Goal: Task Accomplishment & Management: Manage account settings

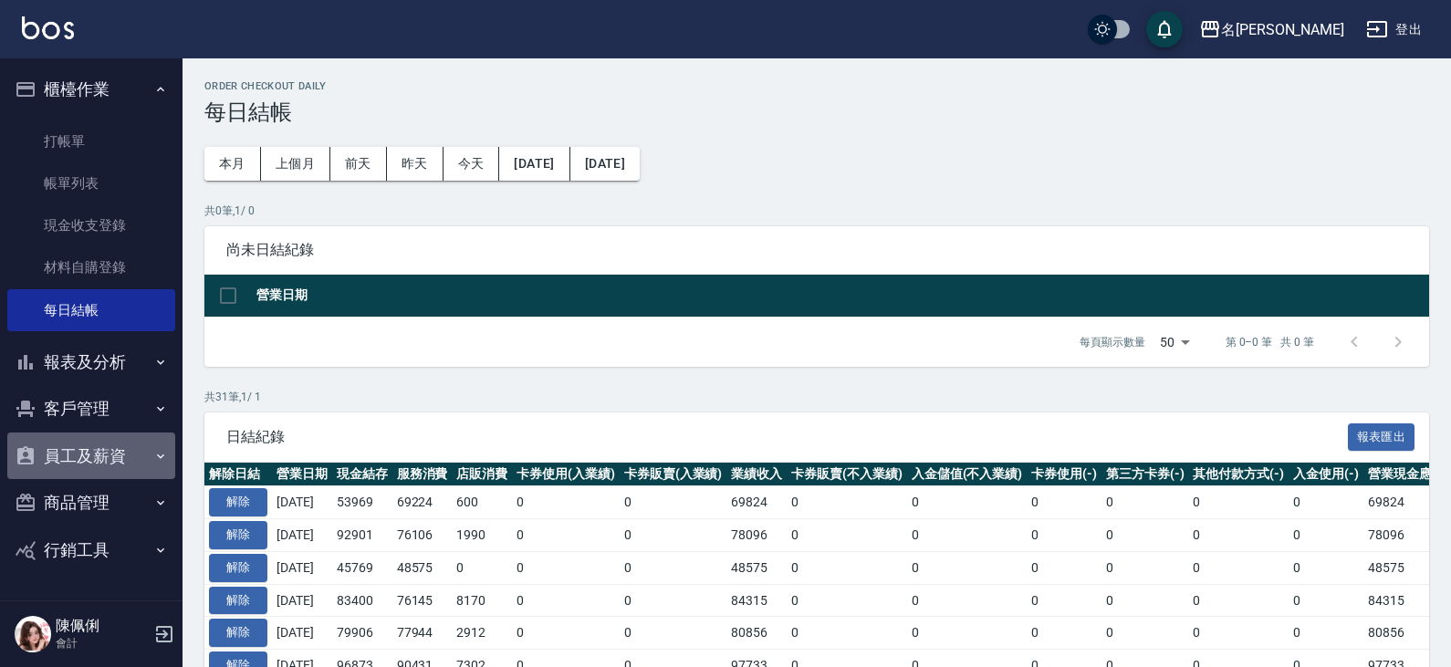
click at [83, 450] on button "員工及薪資" at bounding box center [91, 455] width 168 height 47
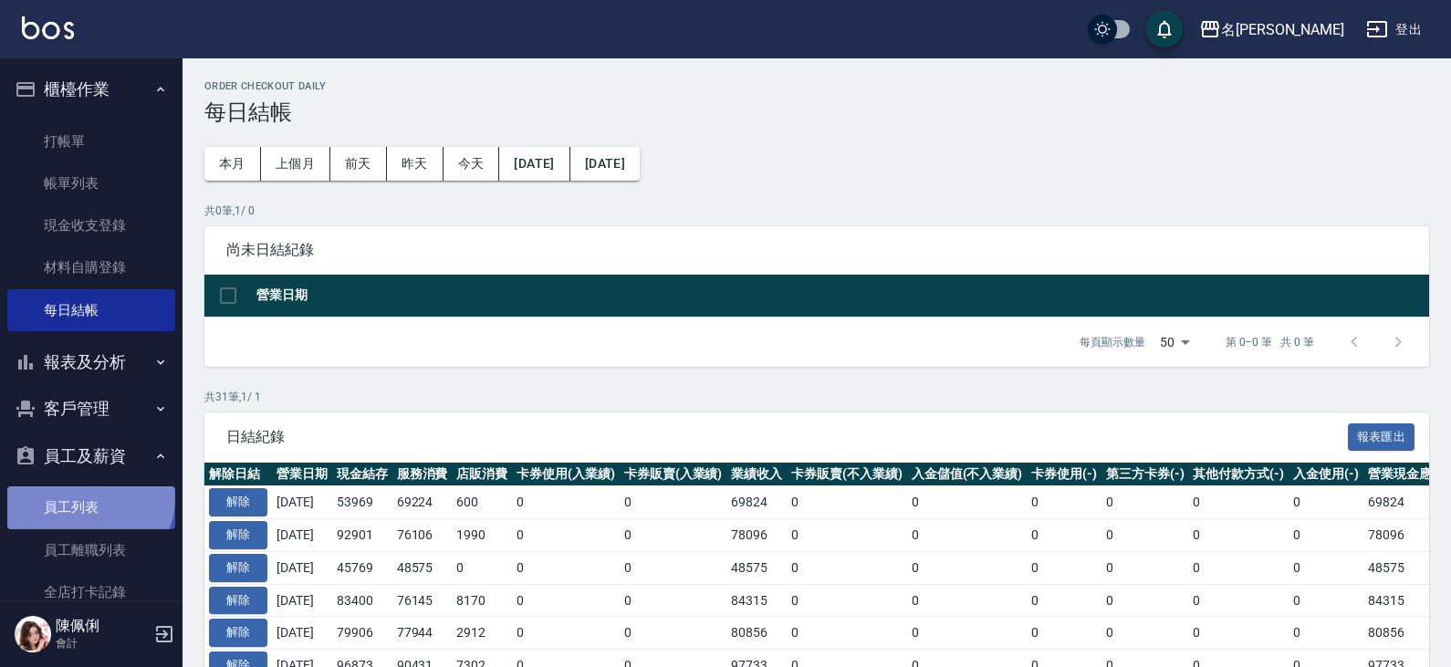
click at [88, 497] on link "員工列表" at bounding box center [91, 507] width 168 height 42
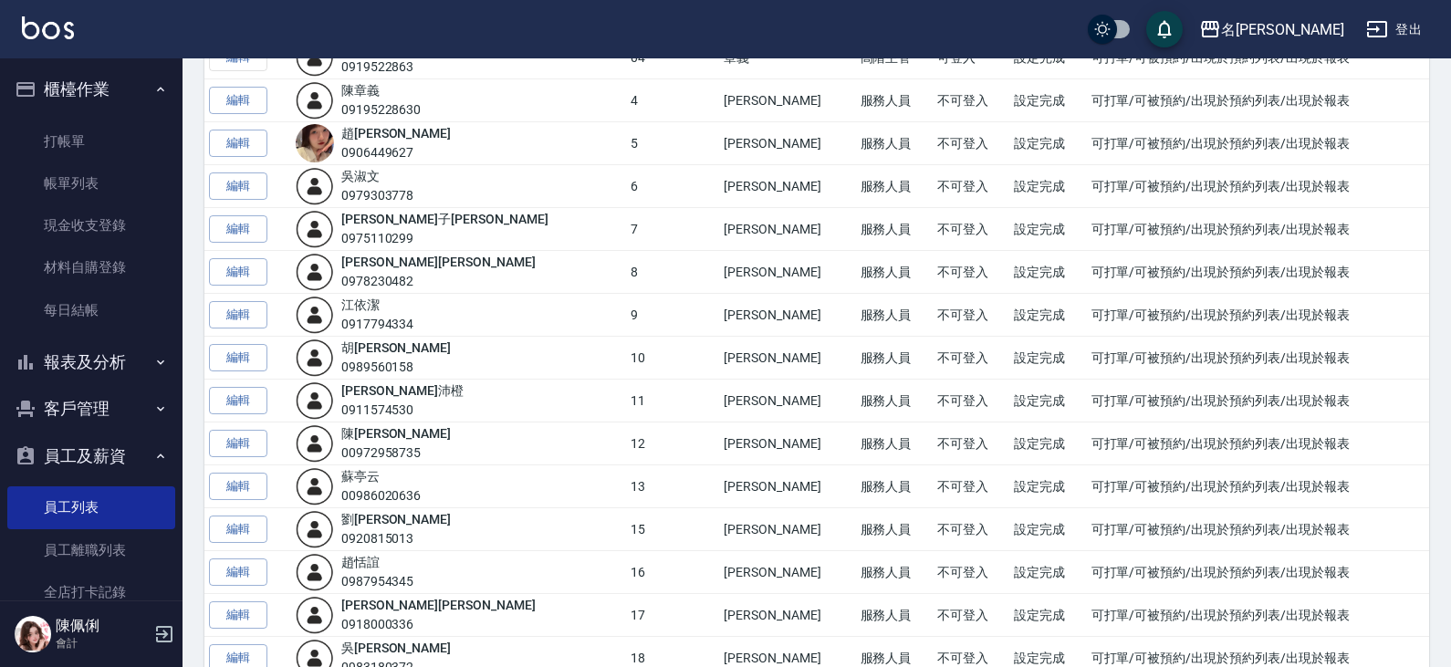
scroll to position [365, 0]
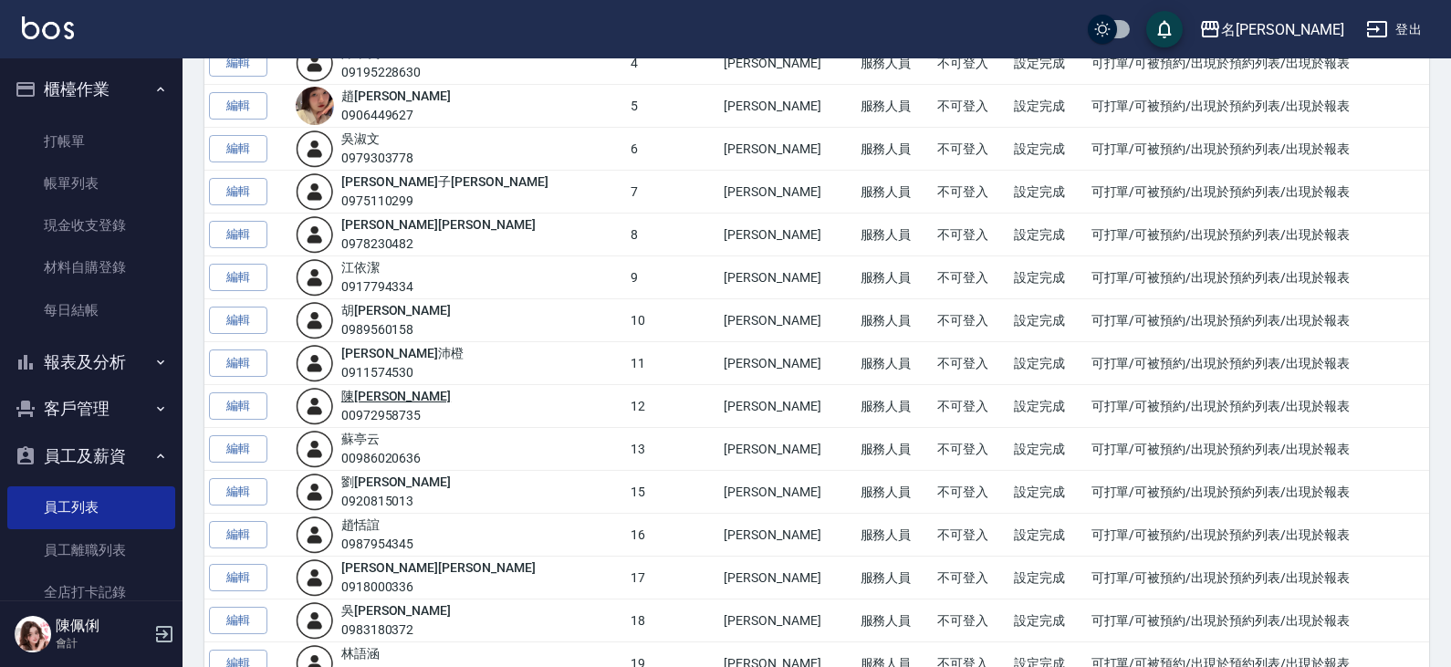
click at [393, 399] on link "[PERSON_NAME]" at bounding box center [395, 396] width 109 height 15
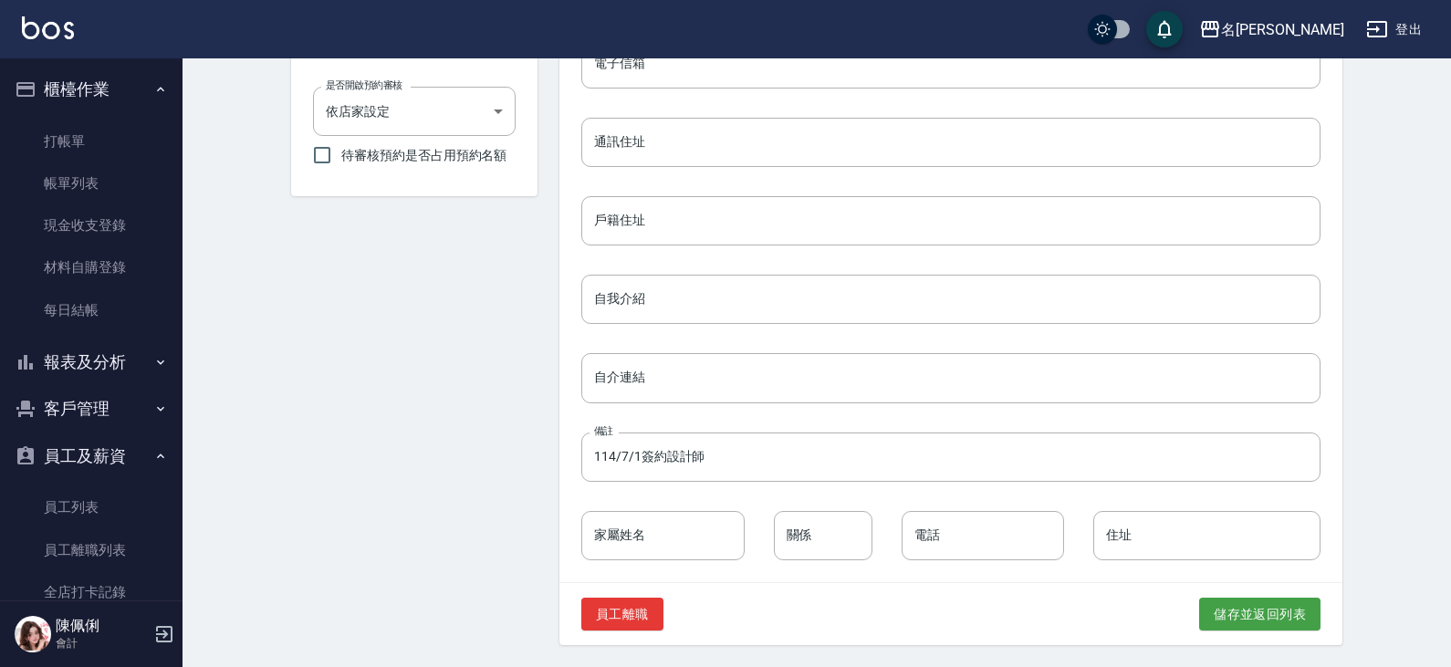
click at [118, 353] on button "報表及分析" at bounding box center [91, 361] width 168 height 47
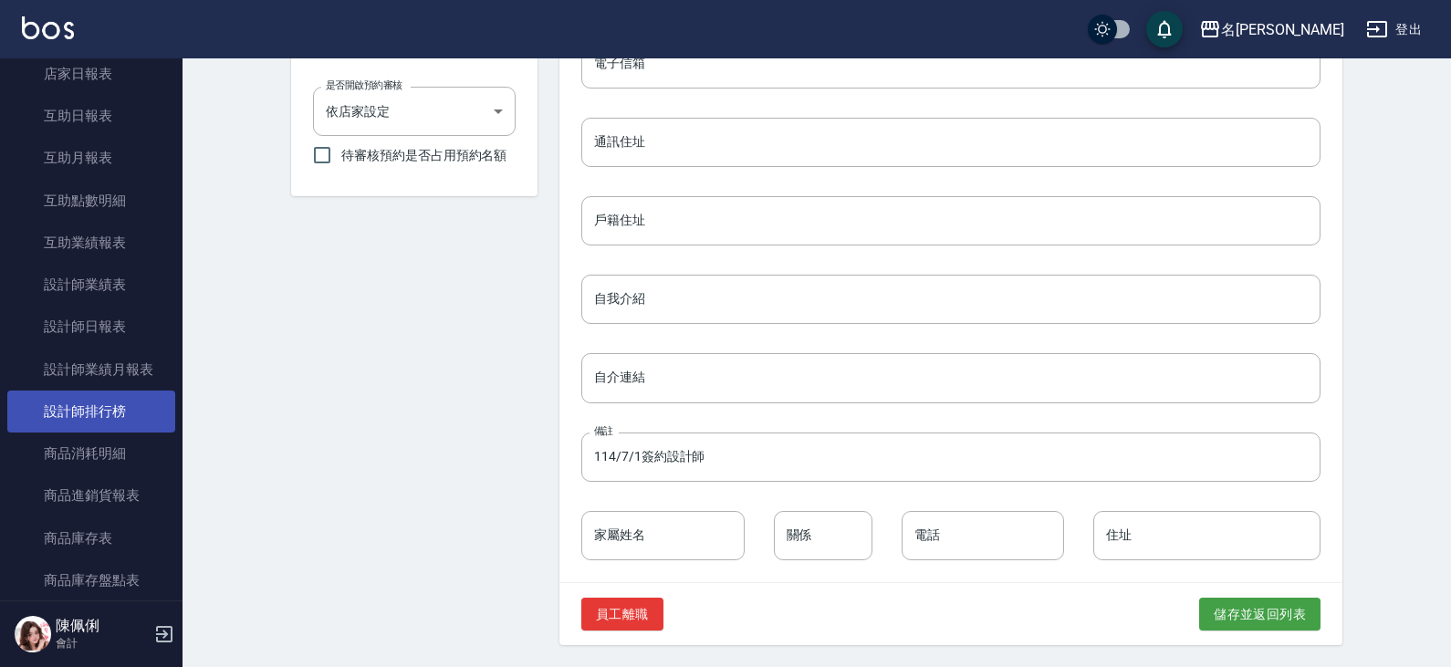
scroll to position [456, 0]
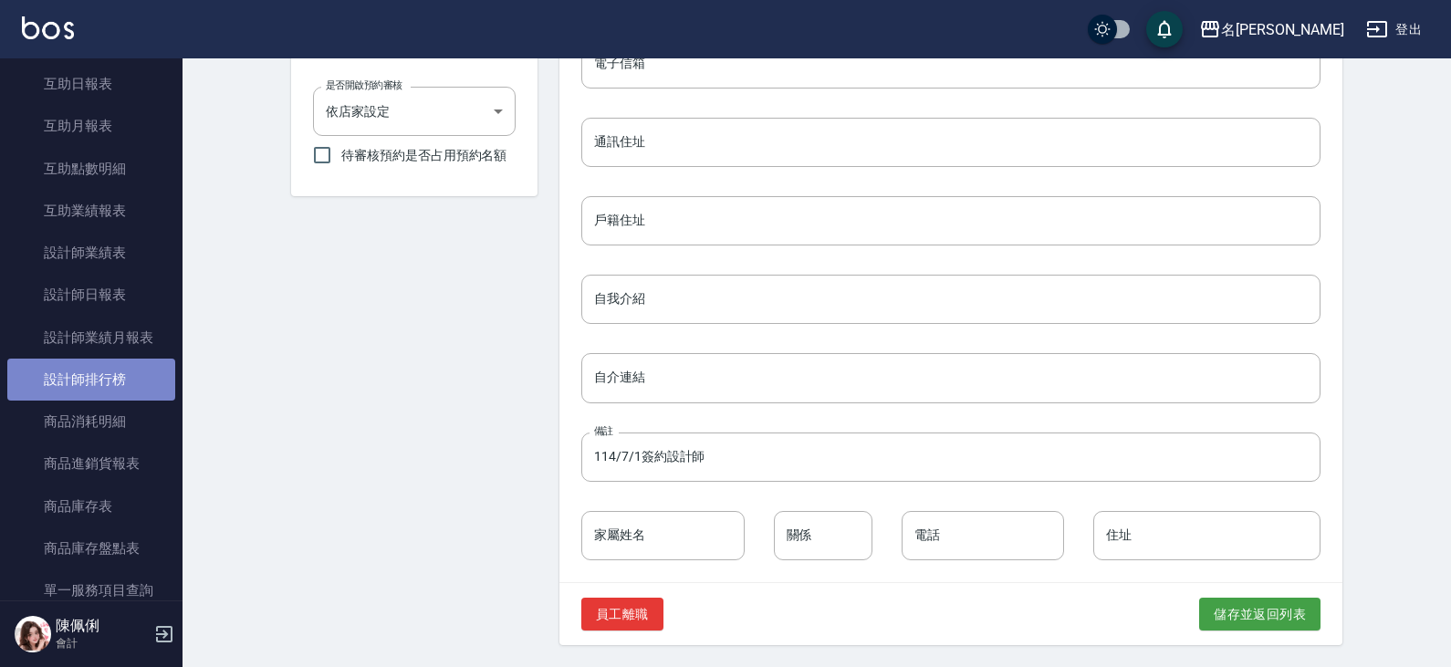
click at [113, 390] on link "設計師排行榜" at bounding box center [91, 380] width 168 height 42
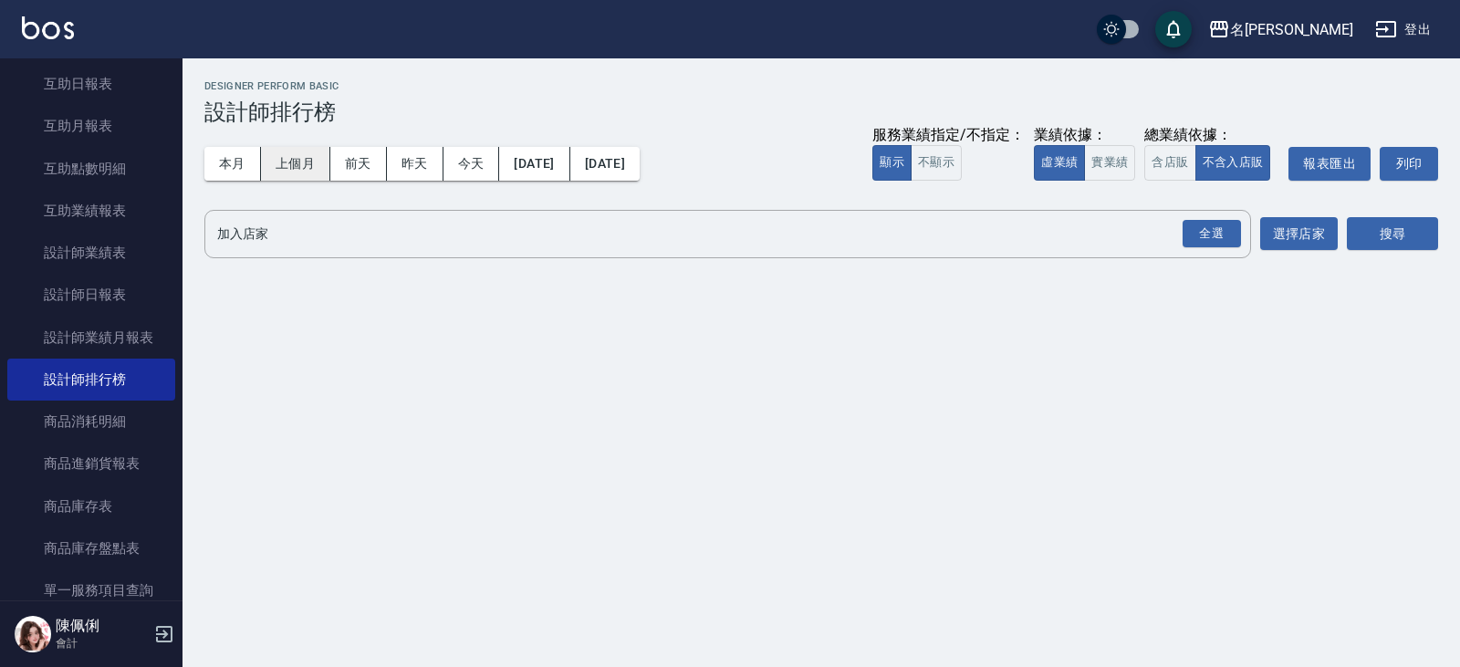
click at [285, 164] on button "上個月" at bounding box center [295, 164] width 69 height 34
click at [465, 236] on input "加入店家" at bounding box center [714, 234] width 1003 height 32
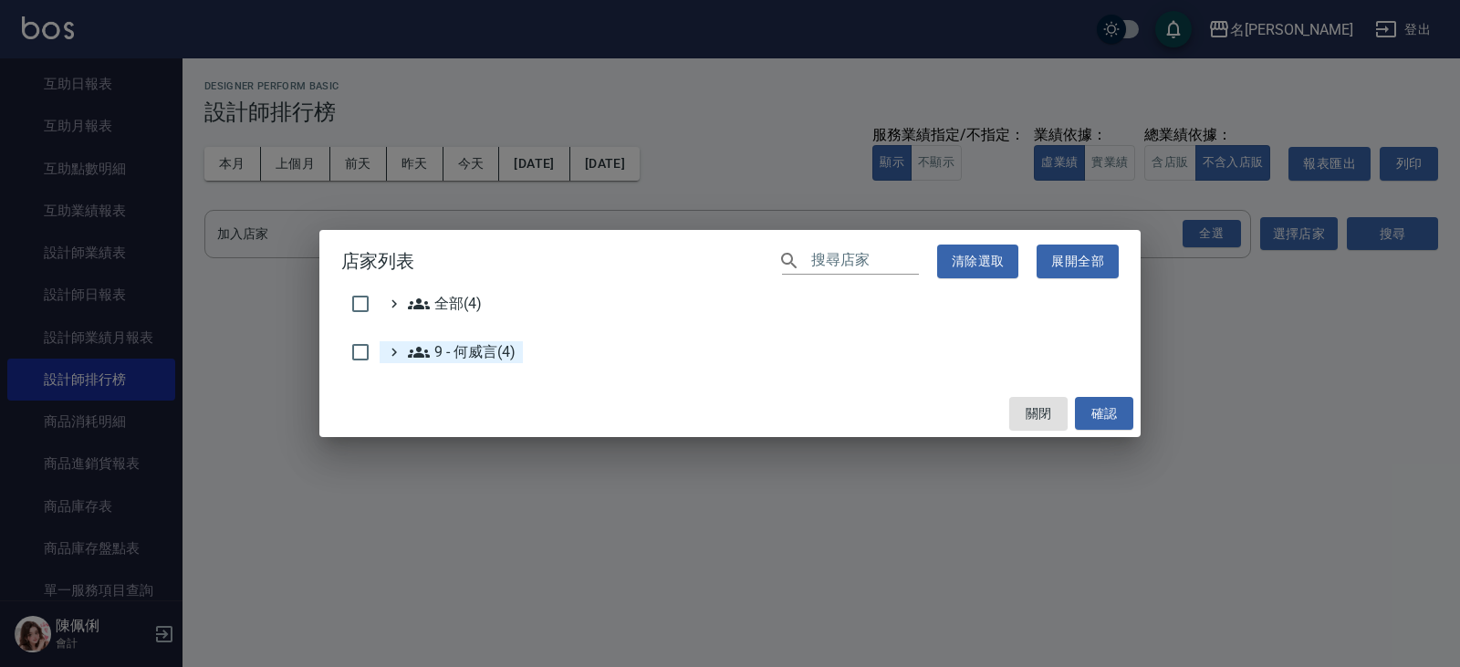
click at [495, 351] on 何威言\(4\) "9 - 何威言(4)" at bounding box center [462, 352] width 108 height 22
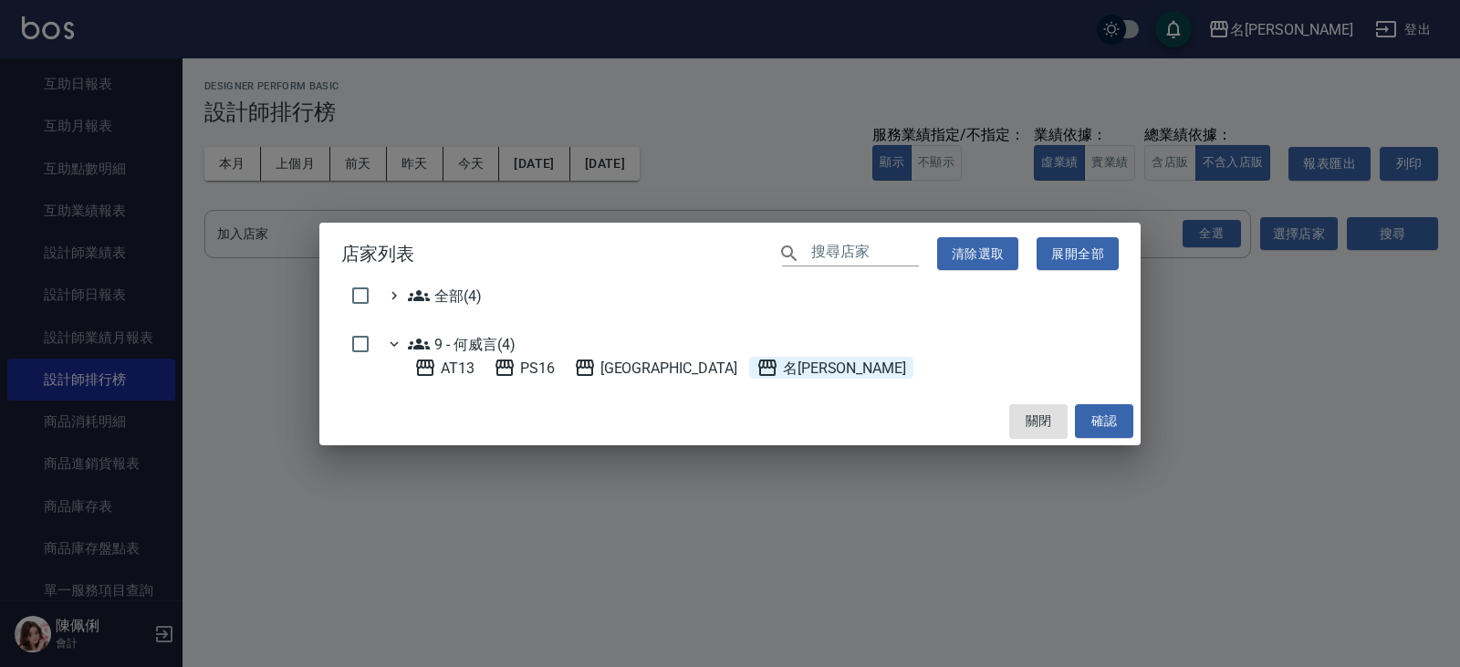
click at [756, 369] on span "名[PERSON_NAME]" at bounding box center [831, 368] width 150 height 22
click at [1102, 421] on button "確認" at bounding box center [1104, 421] width 58 height 34
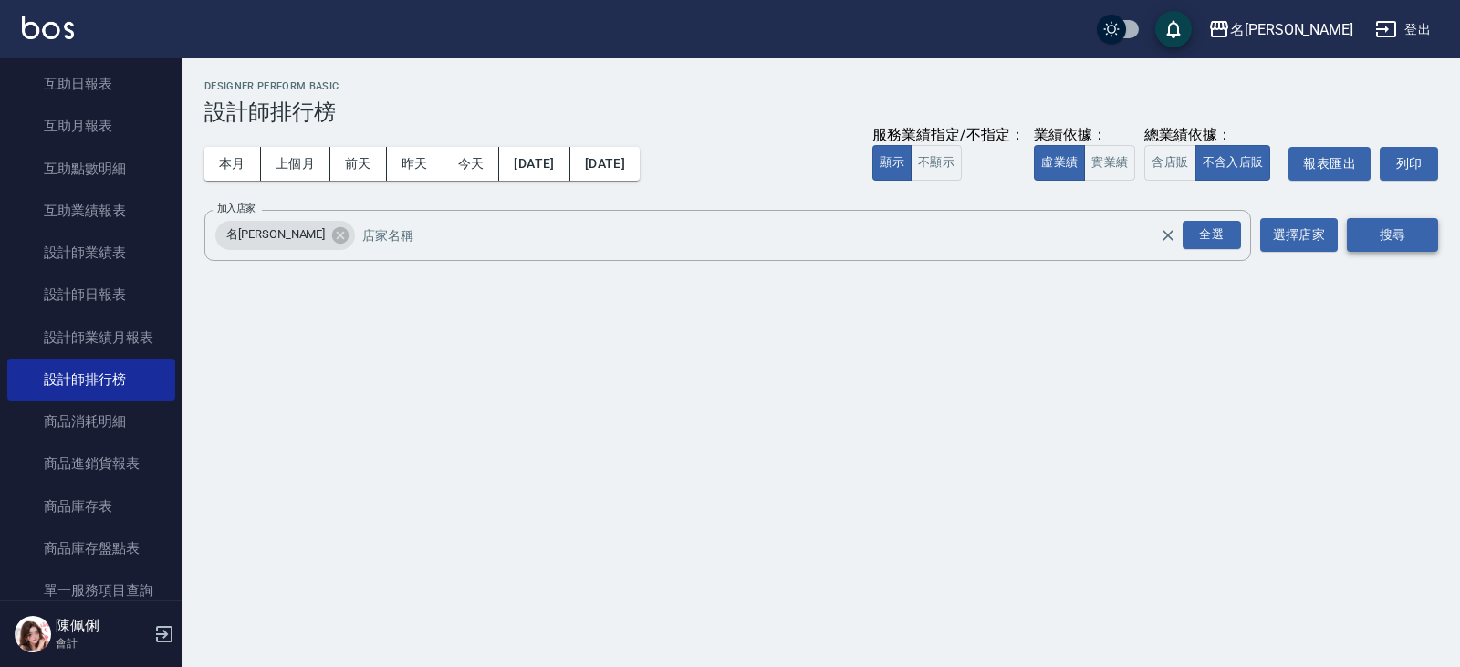
click at [1380, 234] on button "搜尋" at bounding box center [1392, 235] width 91 height 34
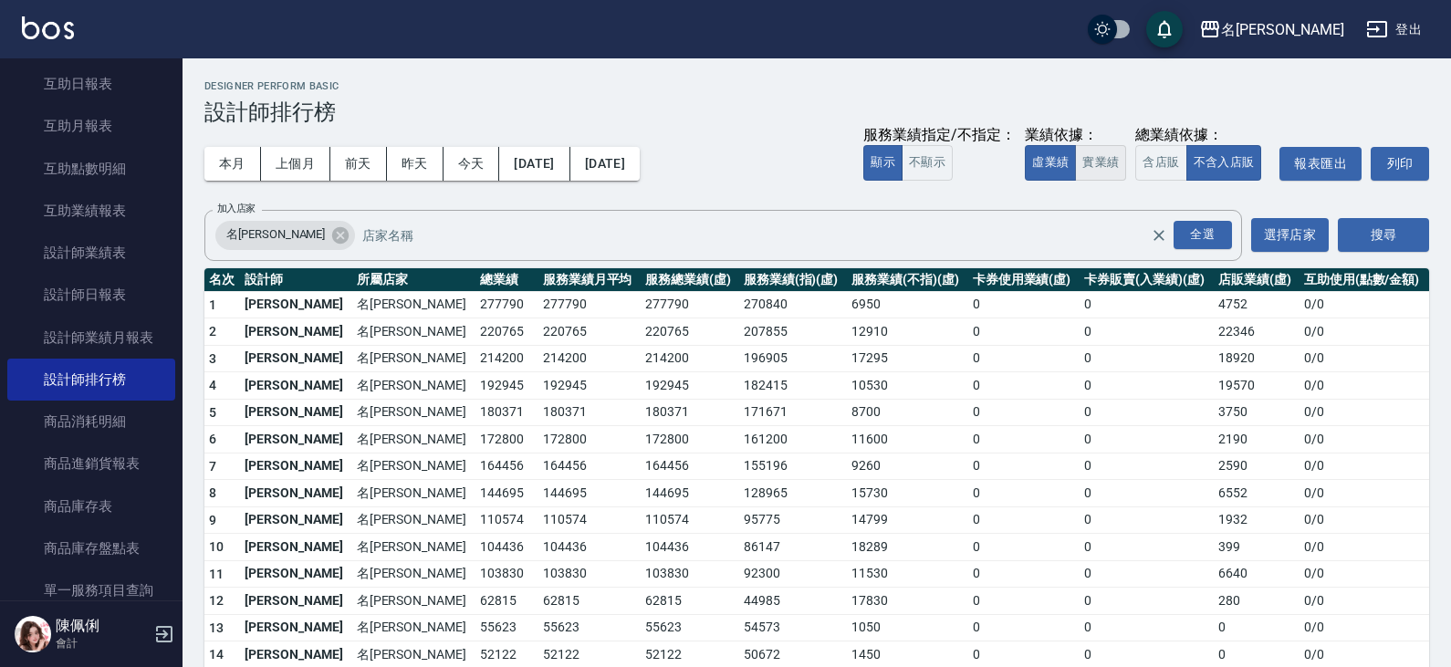
click at [1089, 157] on button "實業績" at bounding box center [1100, 163] width 51 height 36
click at [1378, 234] on button "搜尋" at bounding box center [1382, 235] width 91 height 34
click at [1319, 169] on button "報表匯出" at bounding box center [1320, 164] width 82 height 34
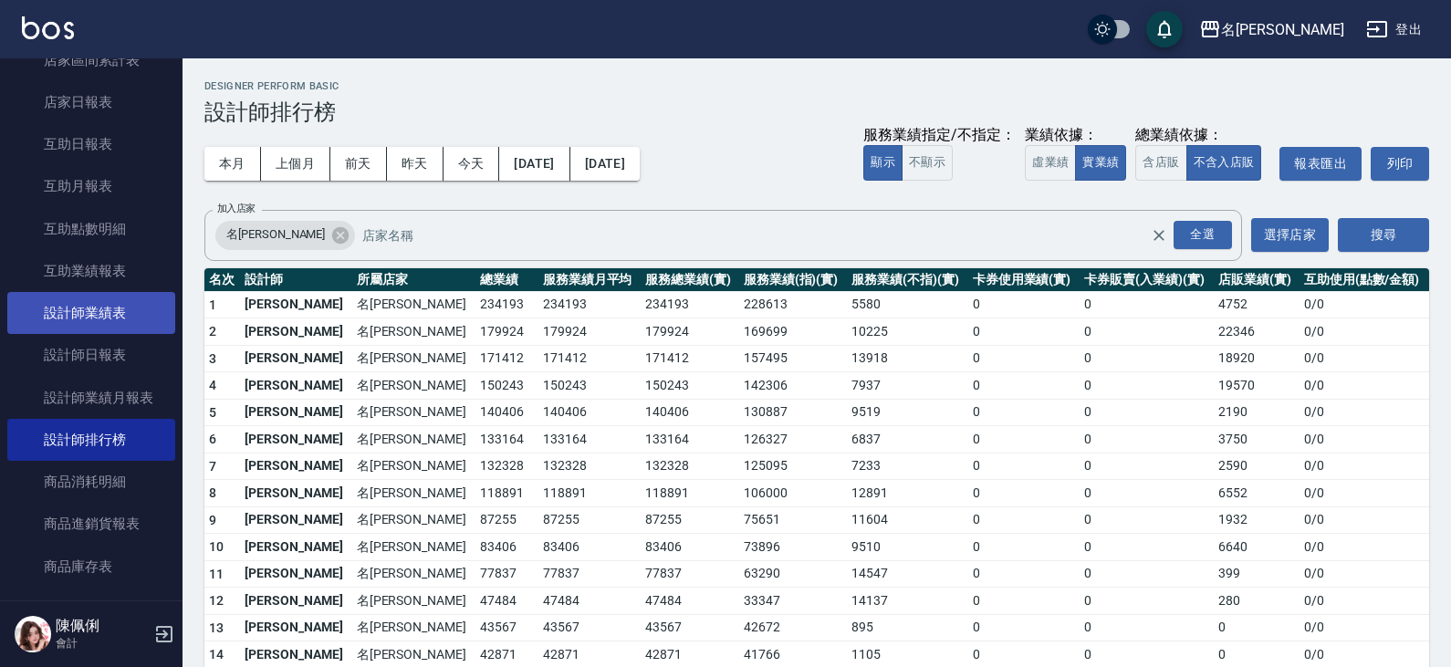
scroll to position [365, 0]
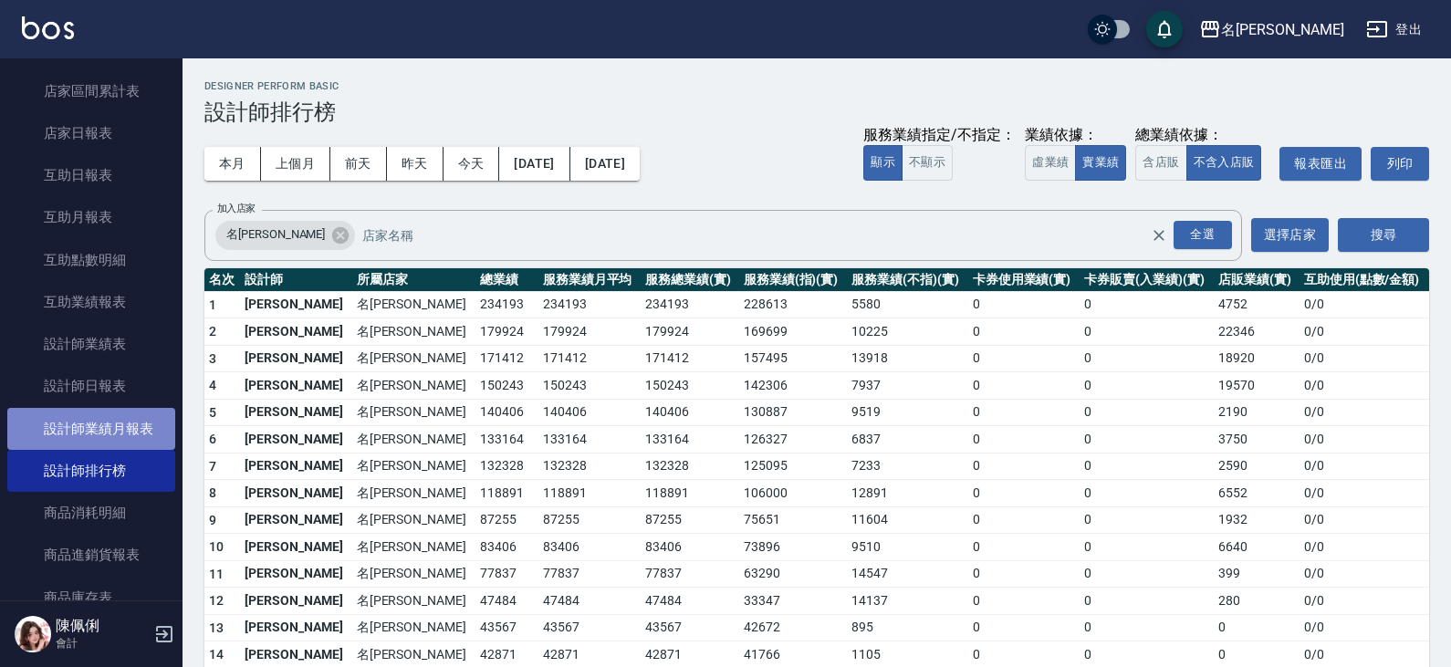
click at [110, 438] on link "設計師業績月報表" at bounding box center [91, 429] width 168 height 42
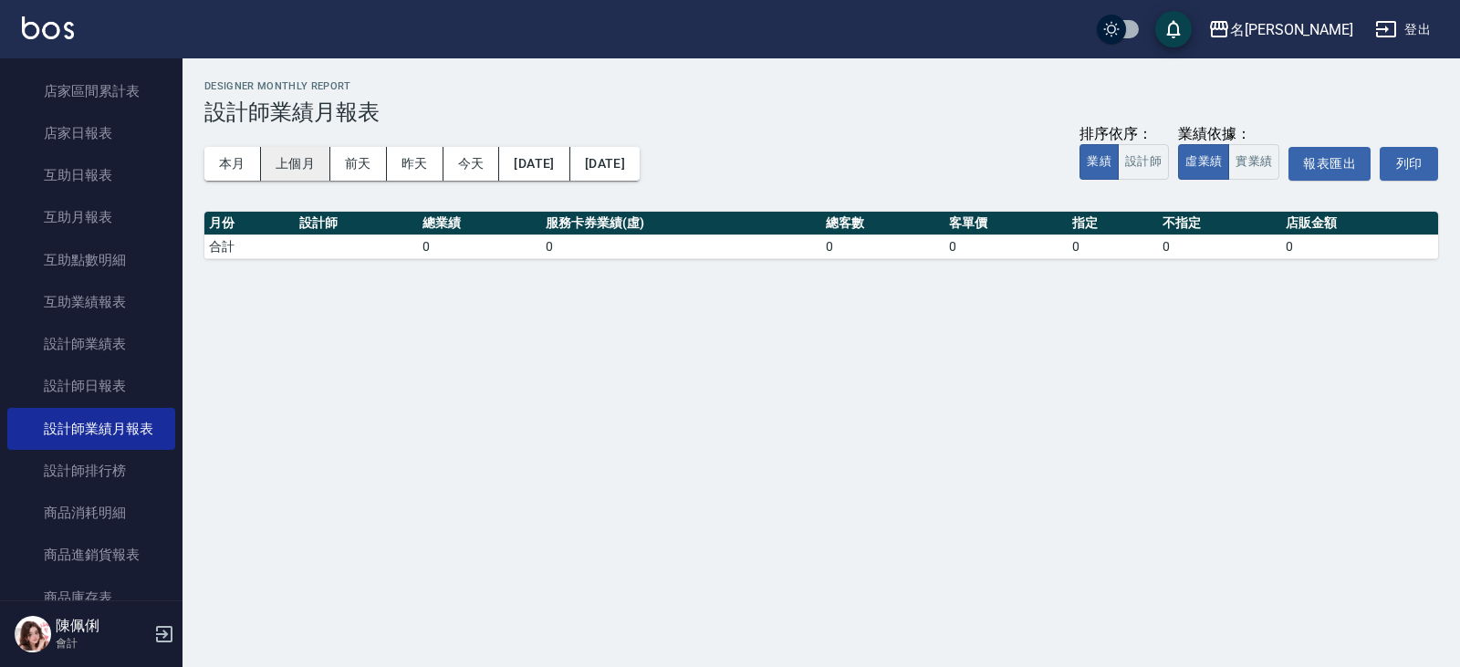
click at [300, 151] on button "上個月" at bounding box center [295, 164] width 69 height 34
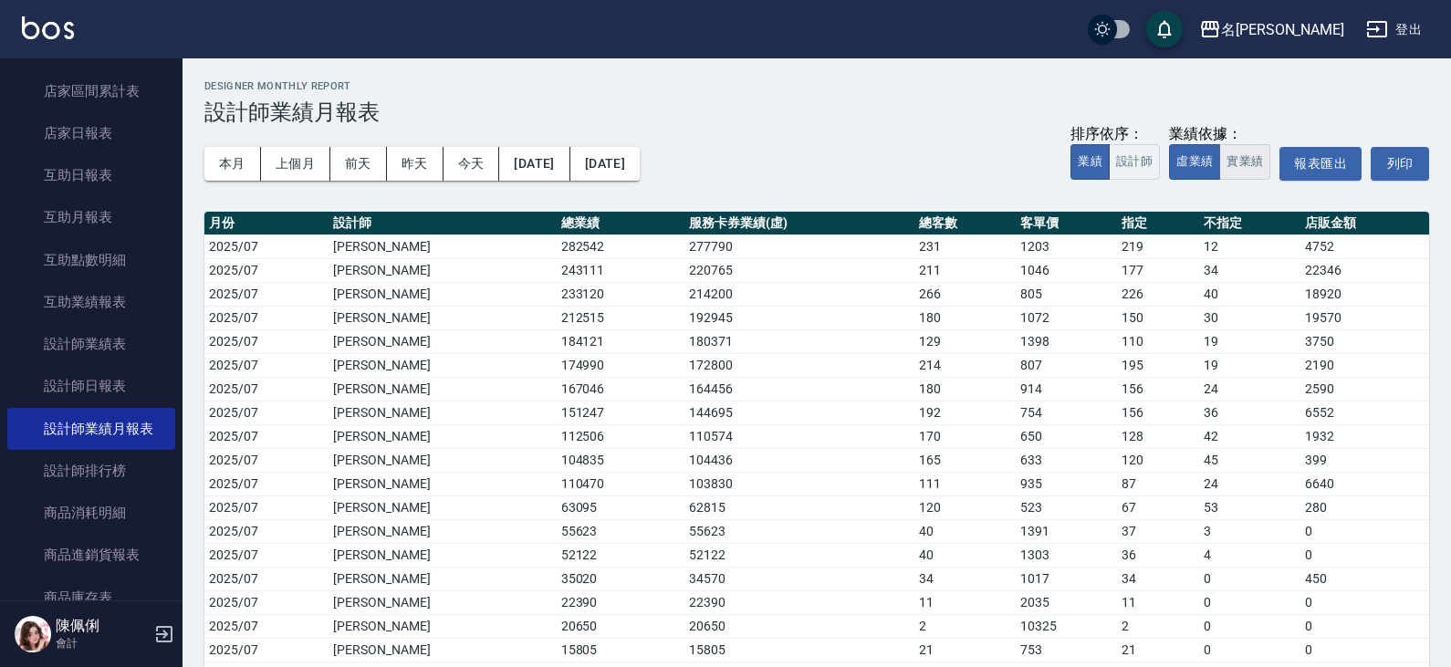
click at [1233, 164] on button "實業績" at bounding box center [1244, 162] width 51 height 36
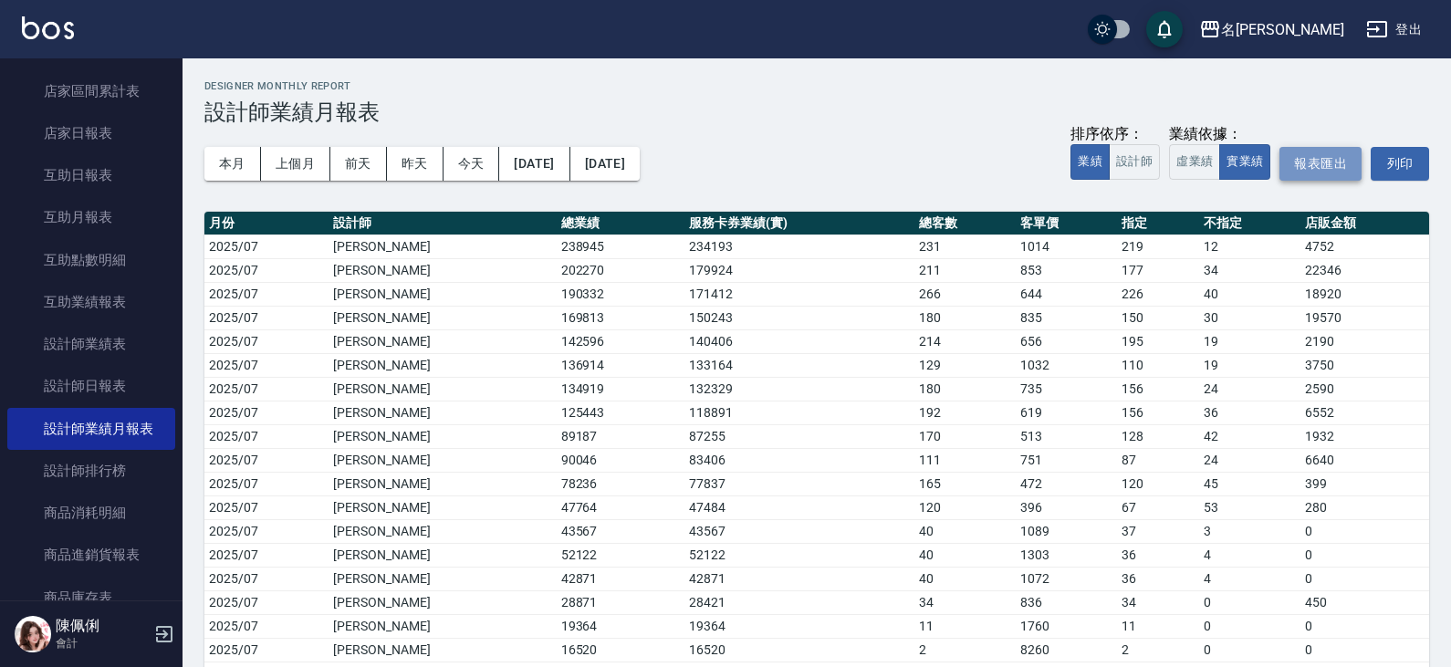
click at [1347, 156] on button "報表匯出" at bounding box center [1320, 164] width 82 height 34
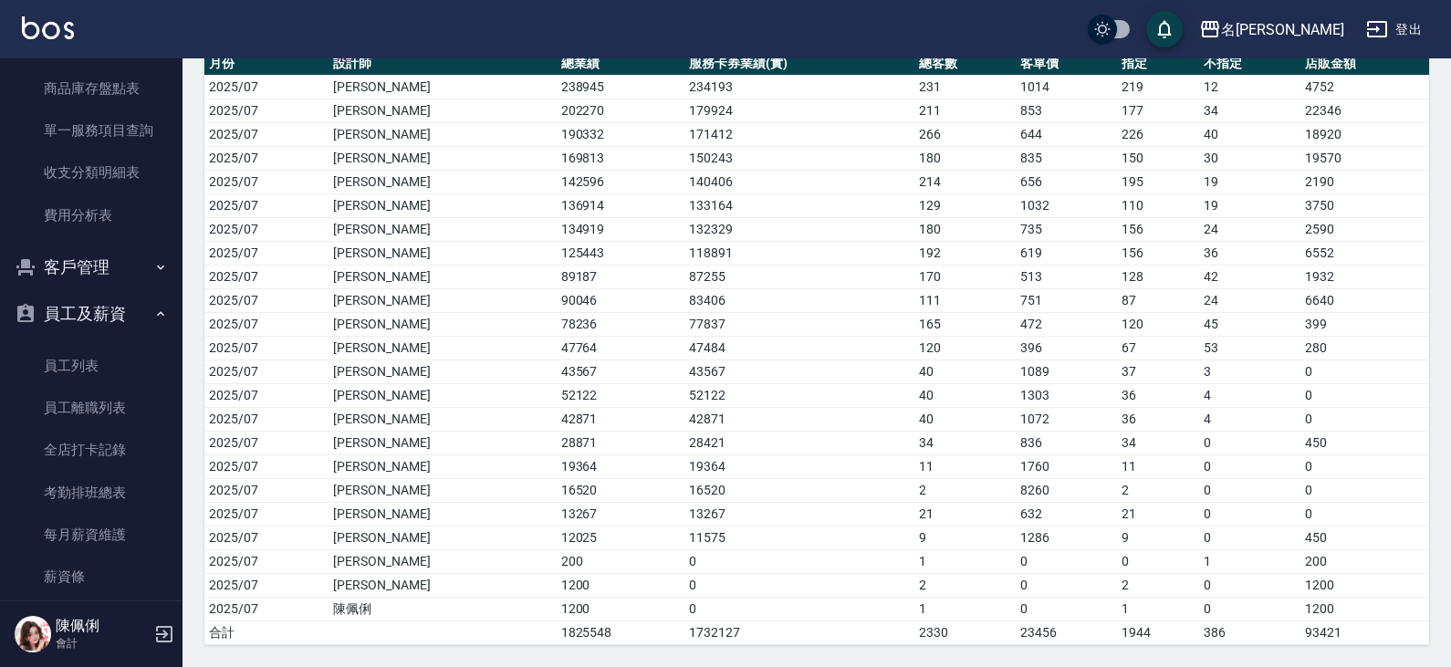
scroll to position [1095, 0]
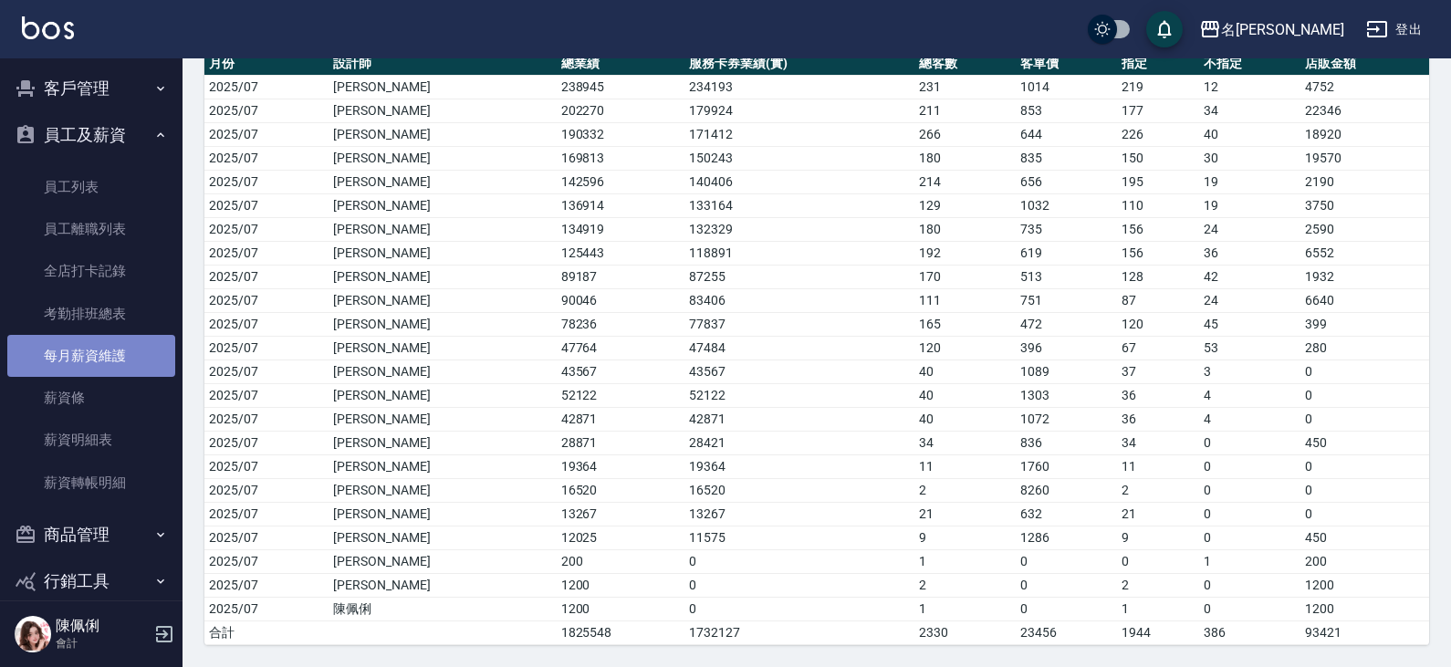
click at [92, 355] on link "每月薪資維護" at bounding box center [91, 356] width 168 height 42
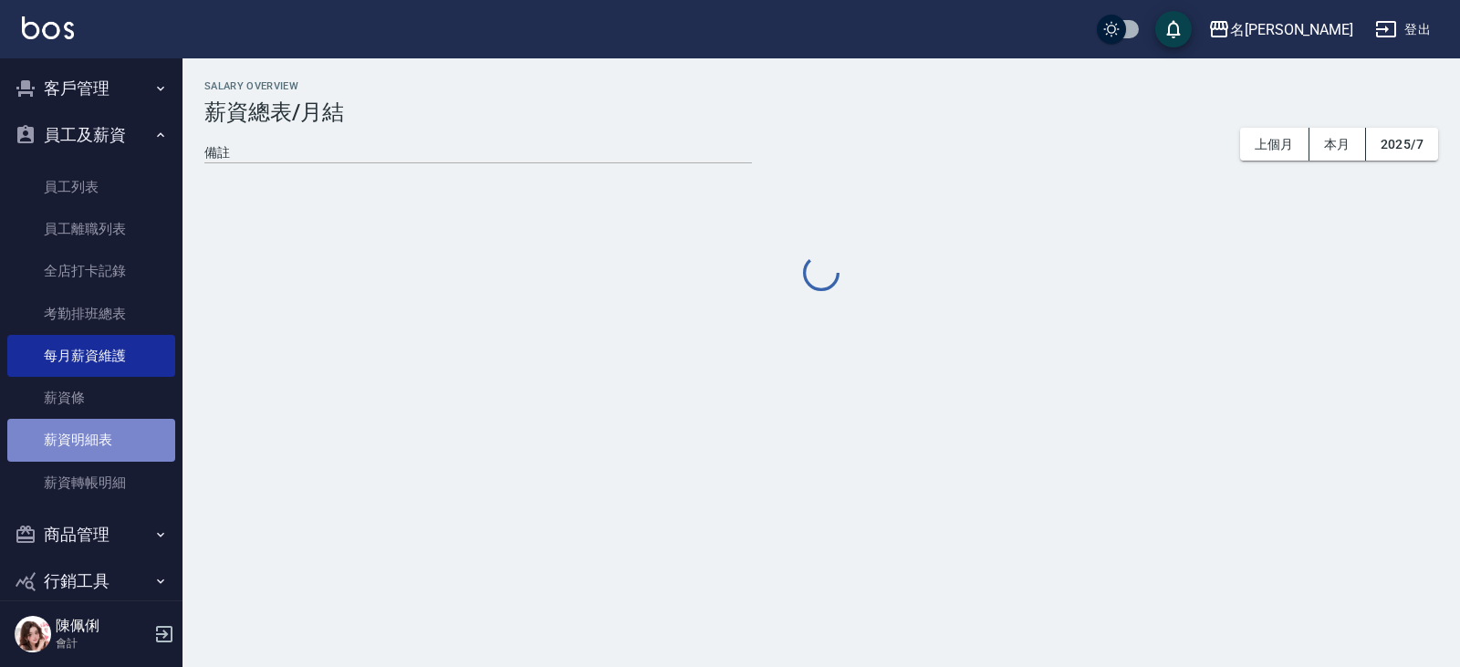
click at [97, 439] on link "薪資明細表" at bounding box center [91, 440] width 168 height 42
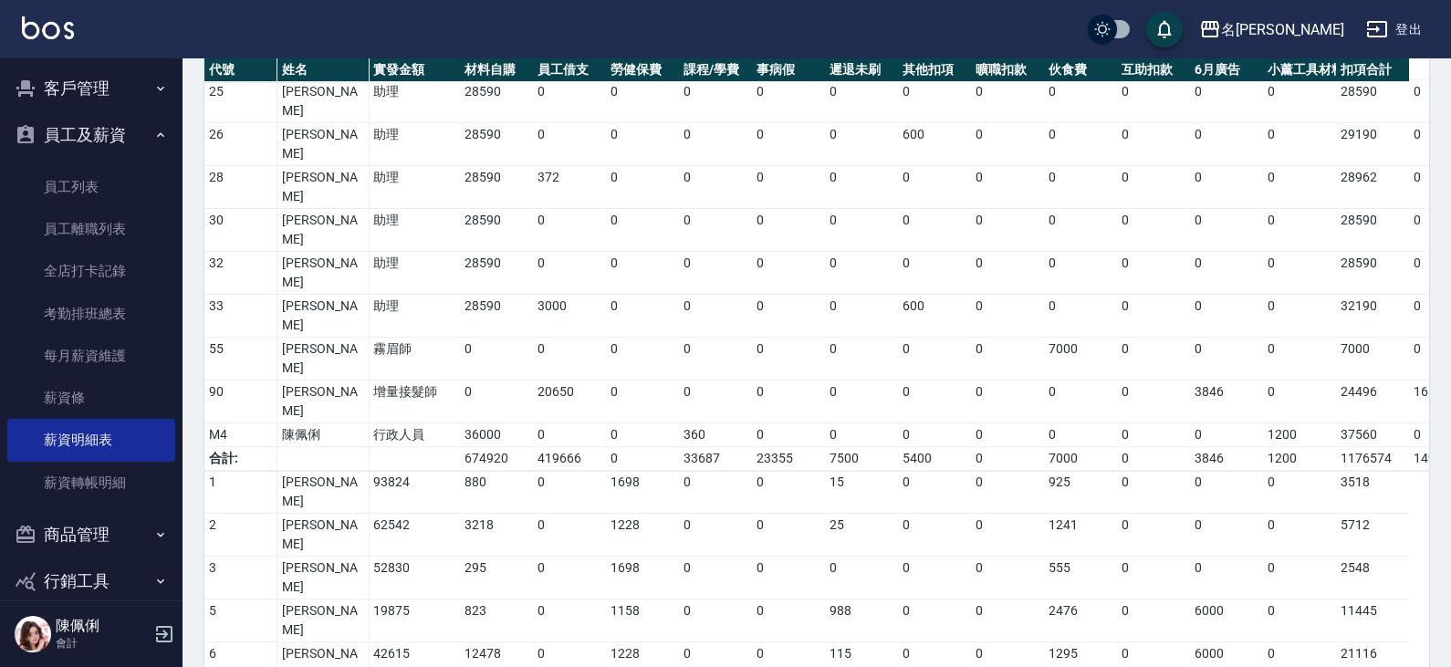
scroll to position [910, 0]
